Goal: Manage account settings

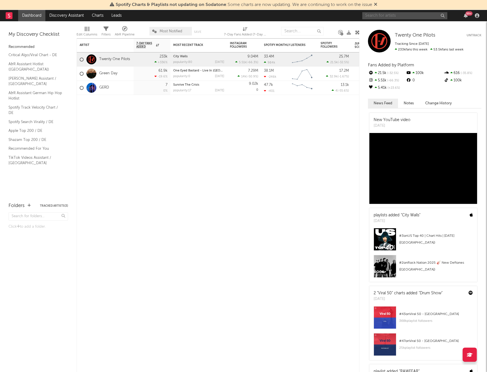
click at [397, 18] on input "text" at bounding box center [404, 15] width 85 height 7
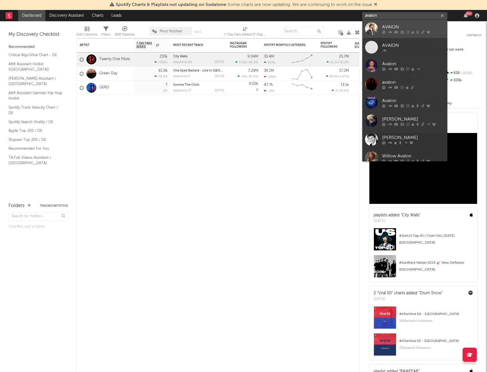
type input "avaion"
click at [397, 28] on div "AVAION" at bounding box center [413, 27] width 62 height 7
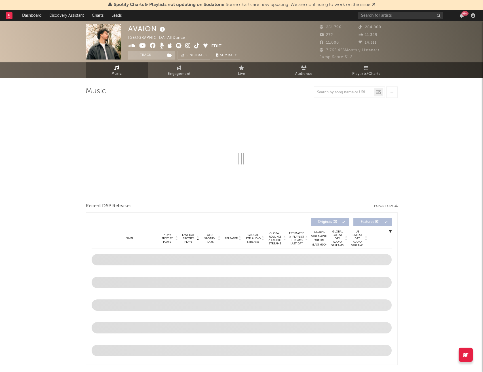
select select "6m"
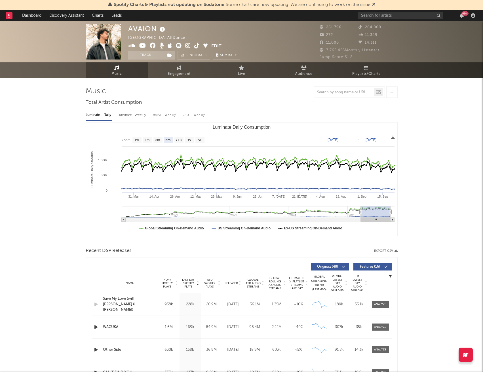
click at [227, 133] on rect "Luminate Daily Consumption" at bounding box center [241, 178] width 311 height 113
click at [214, 44] on button "Edit" at bounding box center [216, 46] width 10 height 7
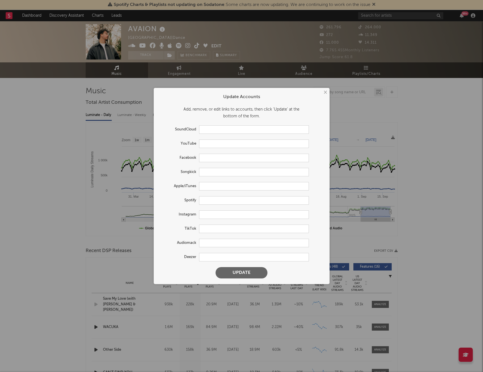
type input "https://soundcloud.com/avaionofficial"
type input "https://youtube.com/@avaionchris2131"
type input "https://www.facebook.com/DjAvaion"
type input "https://www.songkick.com/artists/10328798-avaion"
type input "https://music.apple.com/ca/artist/avaion/1363680936"
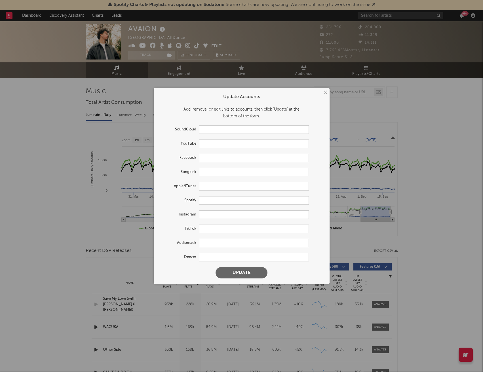
type input "https://open.spotify.com/artist/5oJvmyeWzyeahRtjup3Oys"
type input "https://www.instagram.com/avaiion/"
type input "https://www.tiktok.com/share/user/6763842360071767046"
type input "https://www.deezer.com/en/artist/14377487"
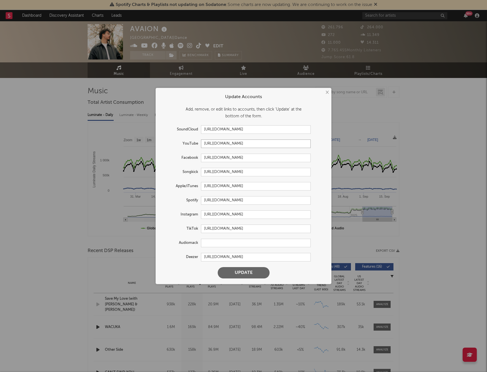
click at [270, 145] on input "https://youtube.com/@avaionchris2131" at bounding box center [256, 143] width 110 height 9
click at [283, 144] on input "https://youtube.com/@avaionchris2131" at bounding box center [256, 143] width 110 height 9
drag, startPoint x: 281, startPoint y: 145, endPoint x: 254, endPoint y: 154, distance: 28.2
click at [254, 154] on form "Update Accounts Add, remove, or edit links to accounts, then click 'Update' at …" at bounding box center [243, 186] width 170 height 191
type input "https://youtube.com/@avaion"
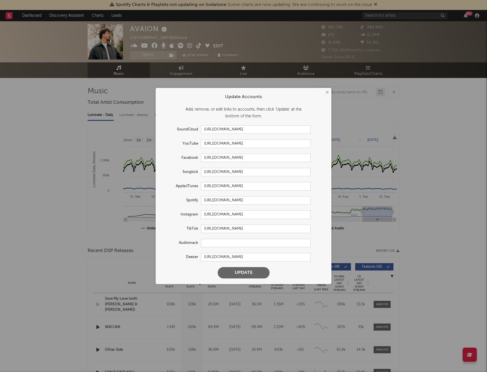
click at [247, 274] on button "Update" at bounding box center [244, 272] width 52 height 11
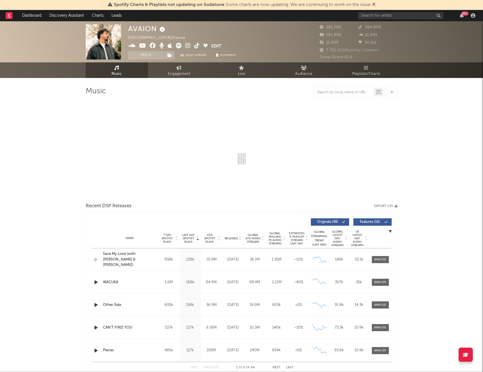
select select "6m"
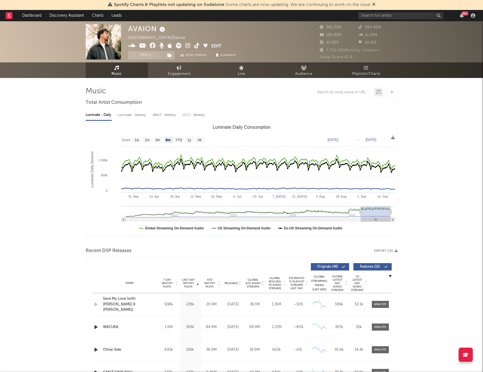
click at [217, 45] on button "Edit" at bounding box center [216, 46] width 10 height 7
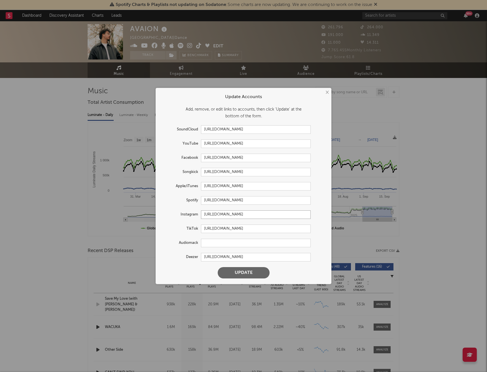
click at [260, 216] on input "https://www.instagram.com/avaiion/" at bounding box center [256, 214] width 110 height 9
click at [299, 230] on input "https://www.tiktok.com/share/user/6763842360071767046" at bounding box center [256, 229] width 110 height 9
click at [397, 208] on div "× Update Accounts Add, remove, or edit links to accounts, then click 'Update' a…" at bounding box center [243, 186] width 487 height 372
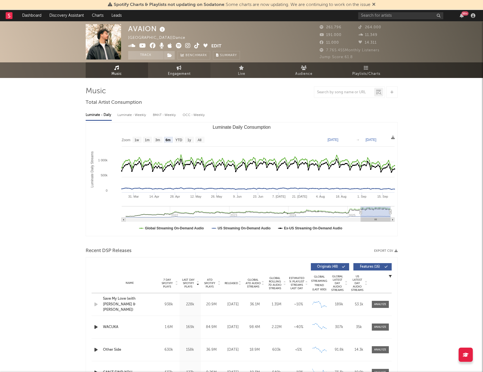
click at [186, 69] on link "Engagement" at bounding box center [179, 70] width 62 height 16
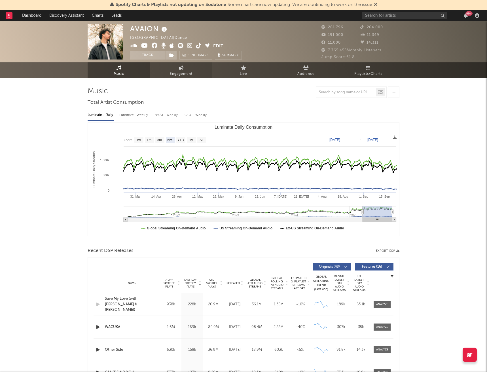
select select "1w"
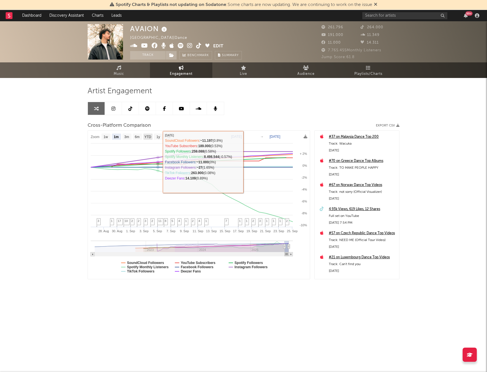
click at [150, 135] on text "YTD" at bounding box center [147, 137] width 7 height 4
select select "YTD"
type input "[DATE]"
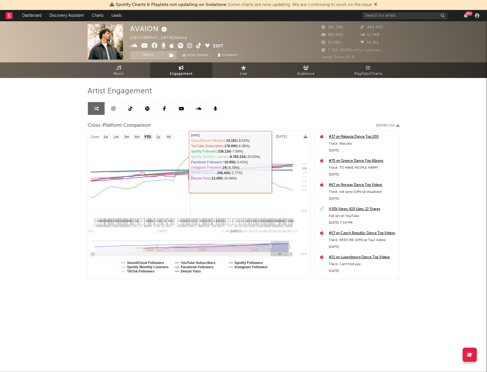
select select "1w"
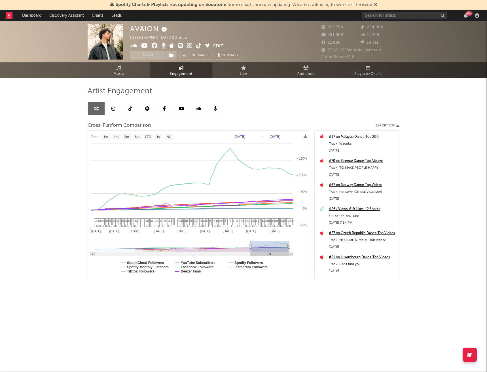
click at [225, 46] on div "AVAION Germany | Dance Edit Track Benchmark Summary" at bounding box center [186, 41] width 112 height 35
click at [222, 46] on button "Edit" at bounding box center [218, 46] width 10 height 7
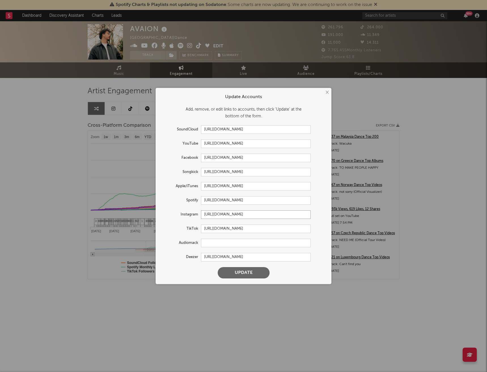
click at [260, 211] on input "https://www.instagram.com/avaiion/" at bounding box center [256, 214] width 110 height 9
type input "https://www.instagram.com/avaion/"
click at [249, 274] on button "Update" at bounding box center [244, 272] width 52 height 11
select select "1w"
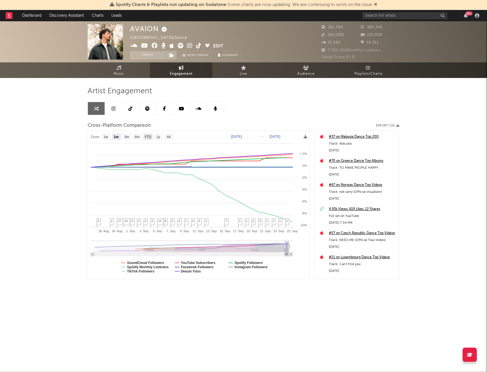
click at [147, 137] on text "YTD" at bounding box center [147, 137] width 7 height 4
select select "YTD"
type input "[DATE]"
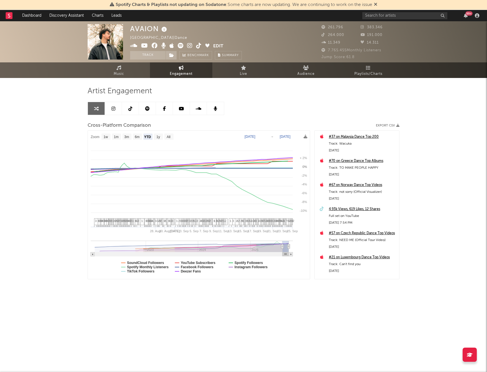
select select "1w"
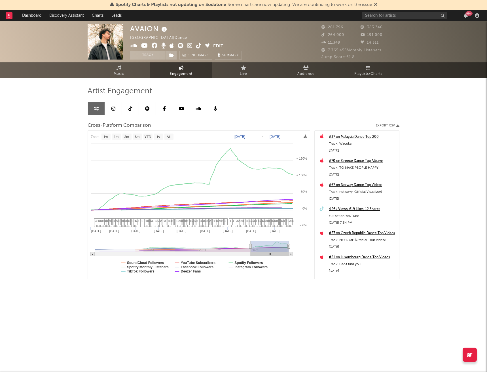
click at [269, 319] on html "Spotify Charts & Playlists not updating on Sodatone : Some charts are now updat…" at bounding box center [243, 159] width 487 height 319
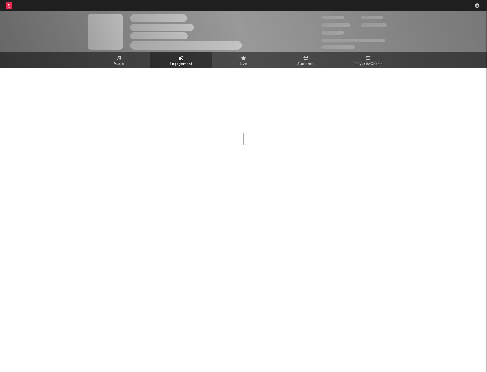
select select "1w"
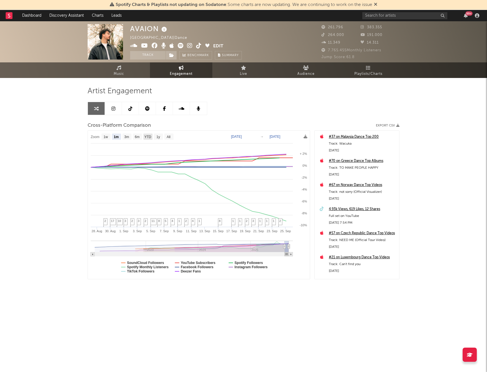
click at [147, 139] on text "YTD" at bounding box center [147, 137] width 7 height 4
select select "YTD"
type input "[DATE]"
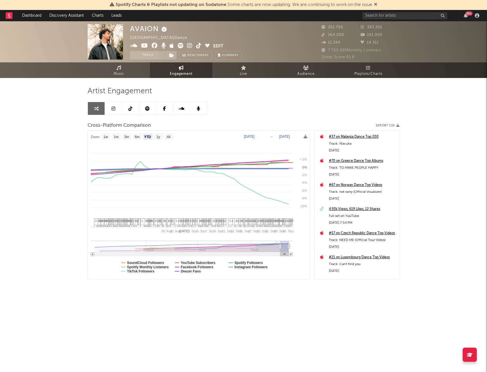
select select "1w"
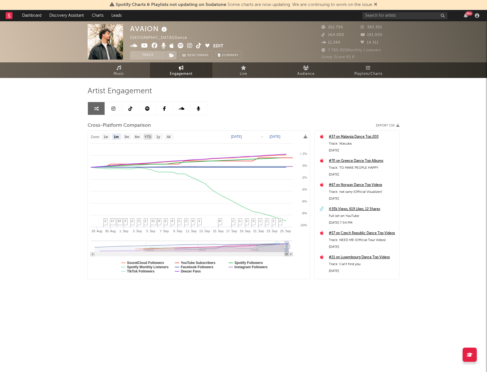
click at [148, 139] on text "YTD" at bounding box center [147, 137] width 7 height 4
select select "YTD"
type input "[DATE]"
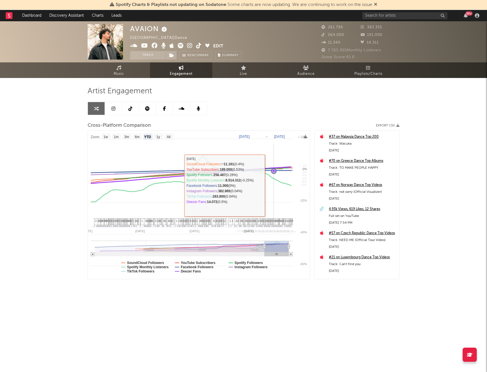
select select "1w"
